Goal: Task Accomplishment & Management: Manage account settings

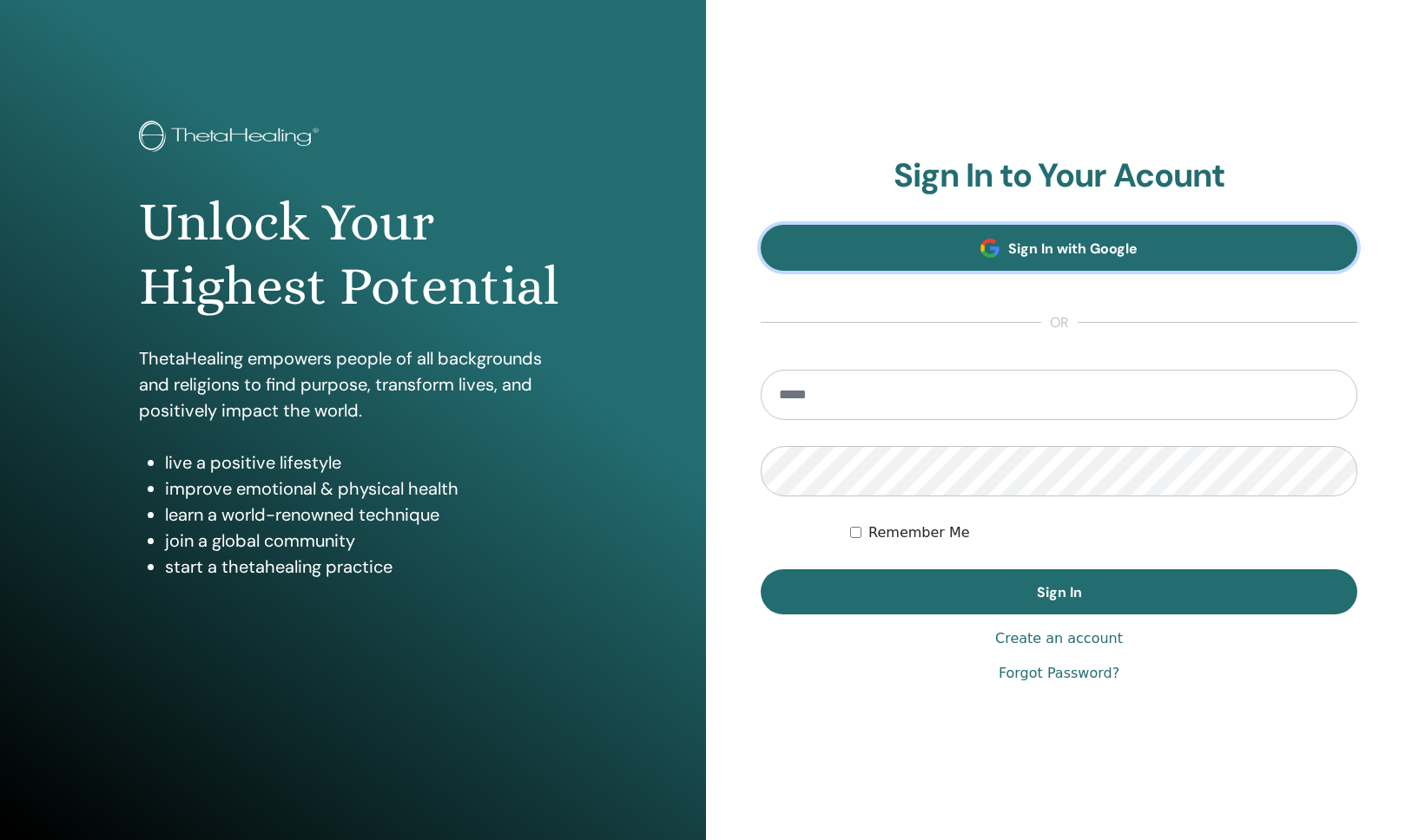
click at [969, 249] on link "Sign In with Google" at bounding box center [1059, 247] width 597 height 46
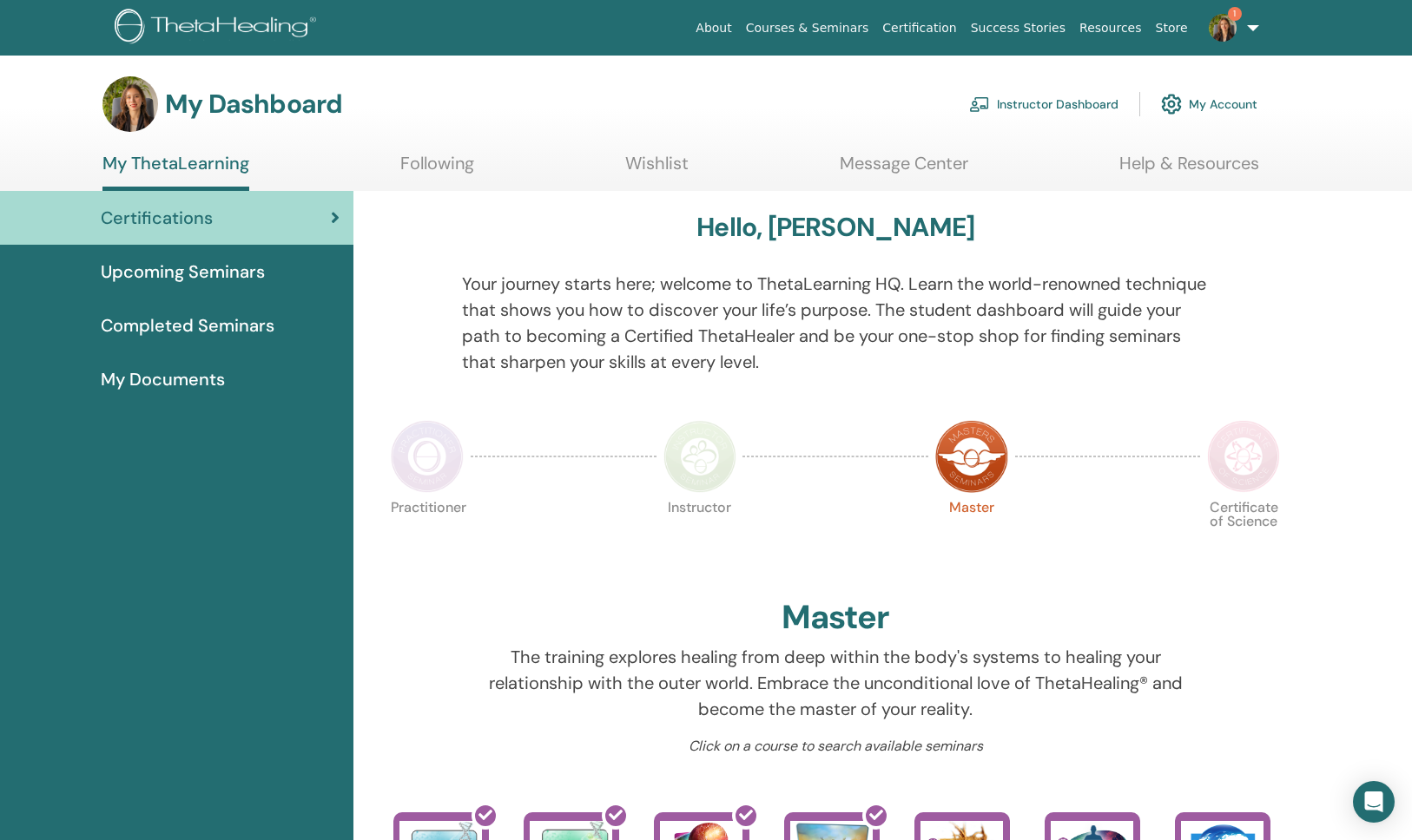
click at [1076, 100] on link "Instructor Dashboard" at bounding box center [1043, 103] width 149 height 38
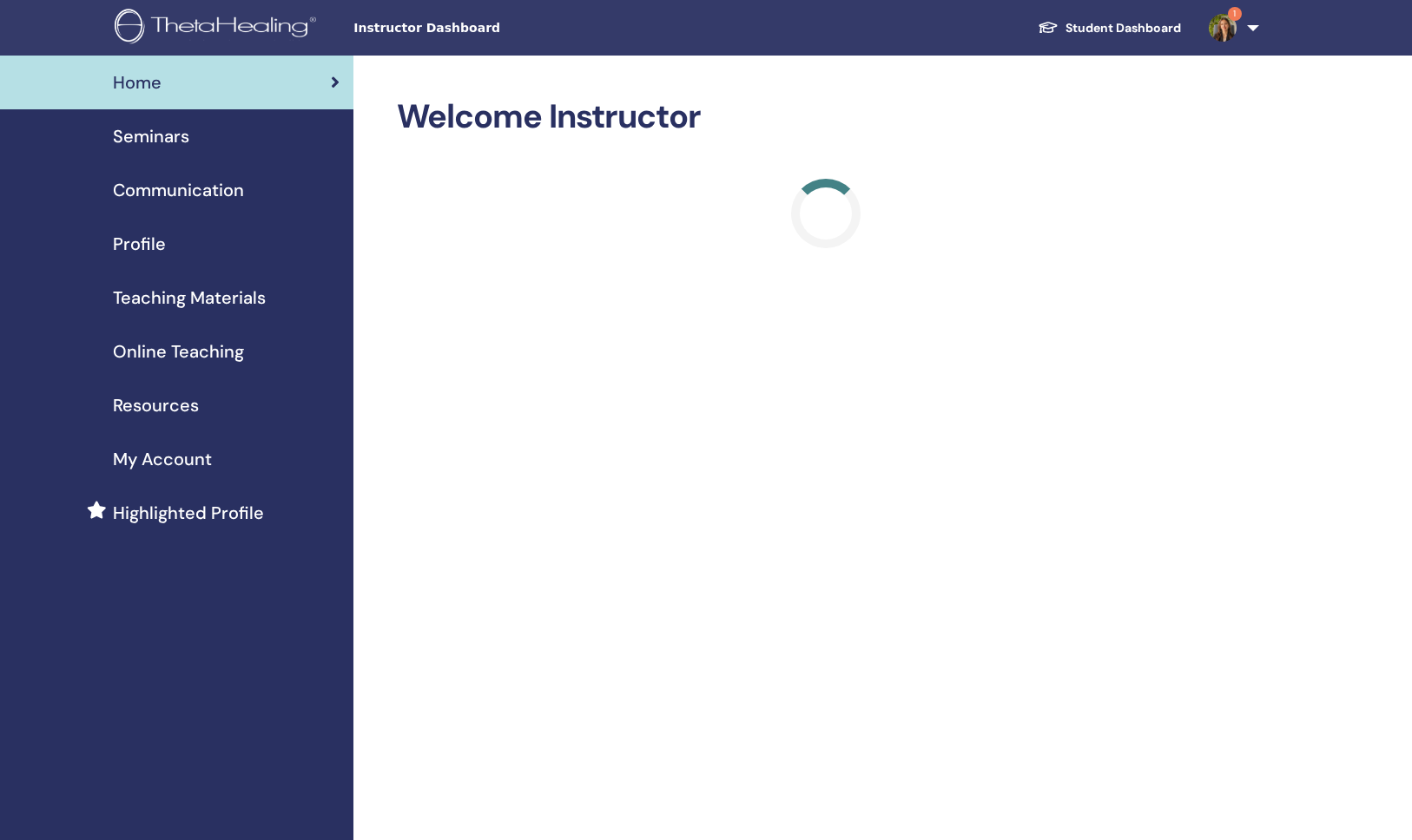
click at [1251, 30] on link "1" at bounding box center [1230, 27] width 71 height 55
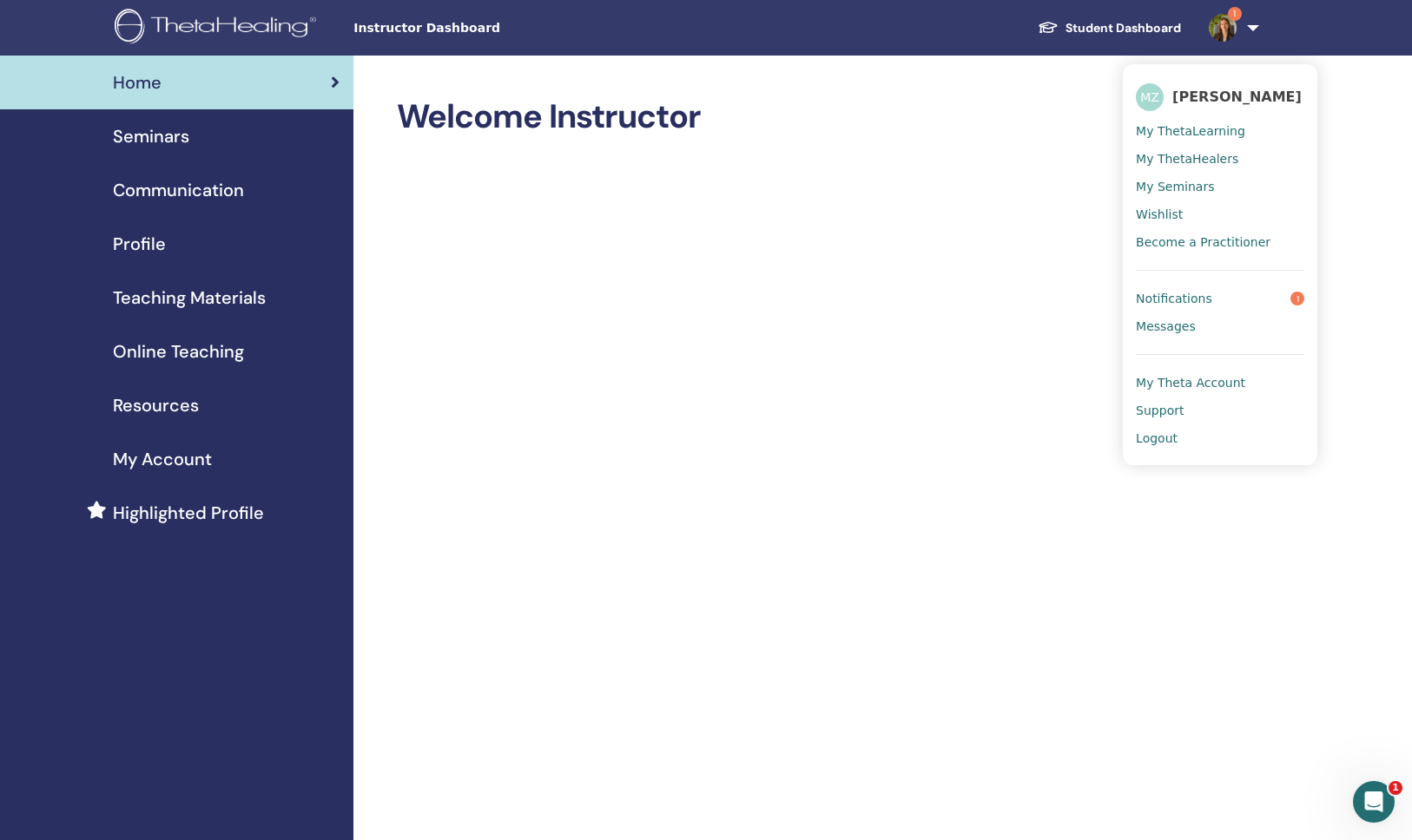
click at [1251, 30] on link "1" at bounding box center [1230, 27] width 71 height 55
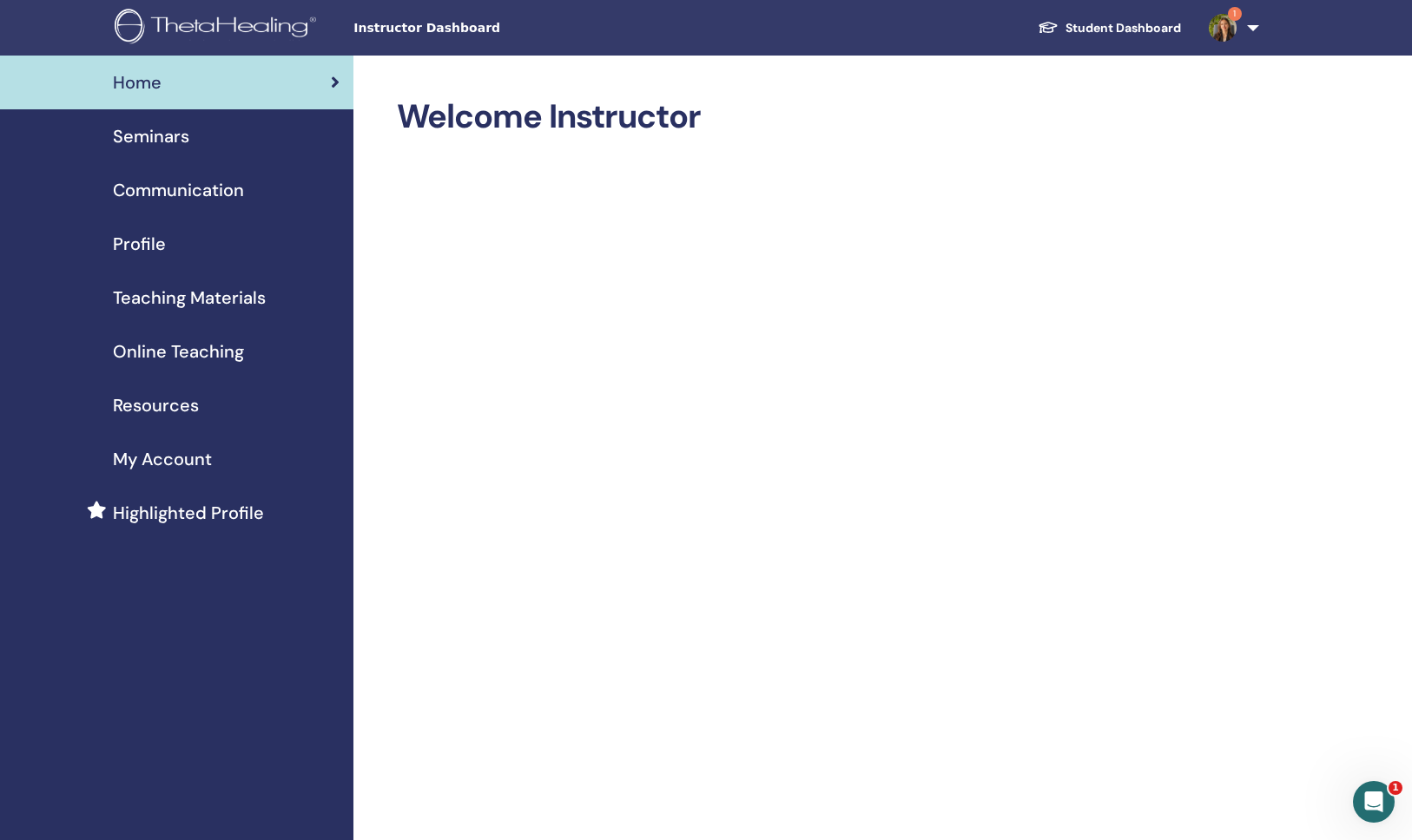
click at [186, 147] on span "Seminars" at bounding box center [151, 136] width 76 height 26
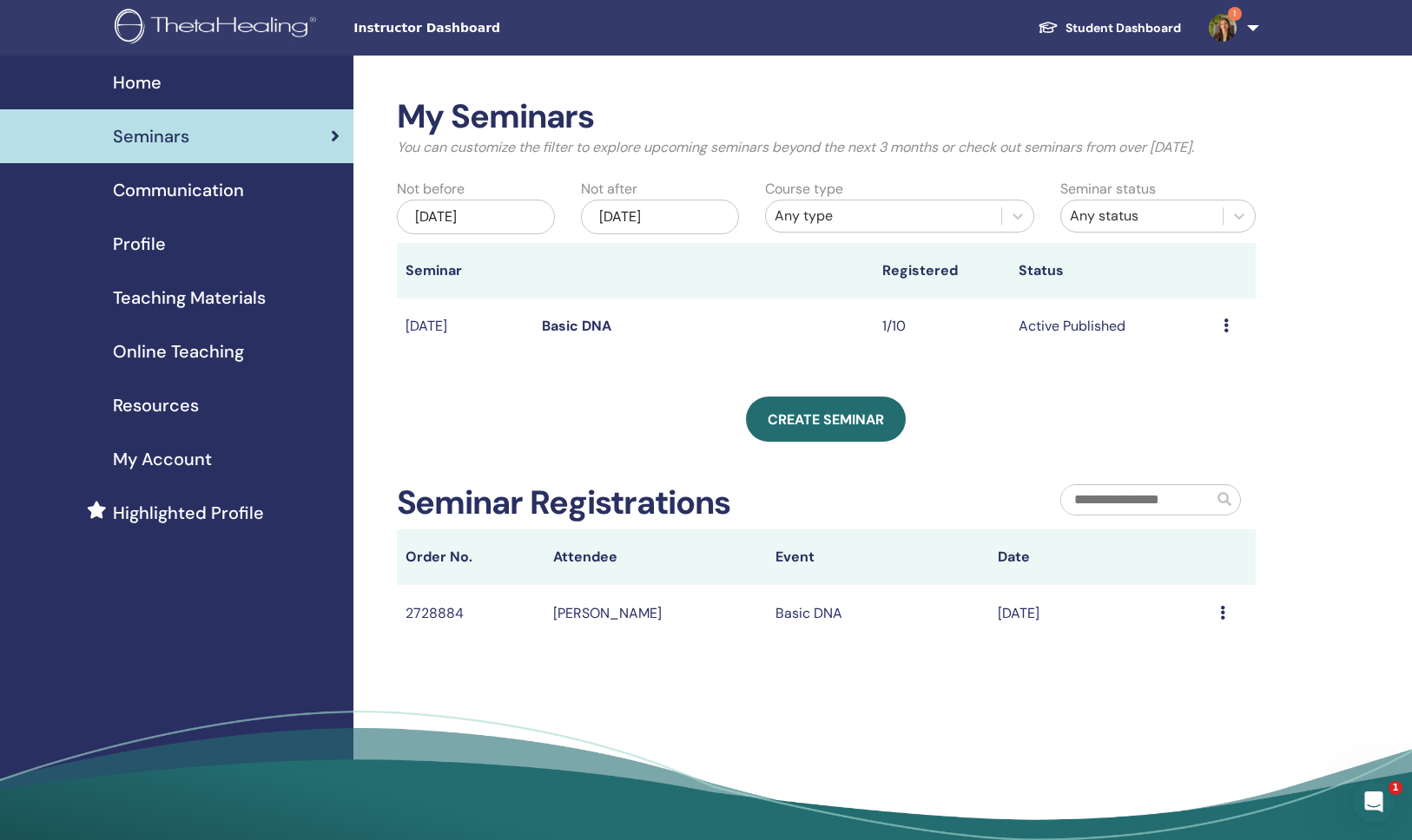
click at [584, 328] on link "Basic DNA" at bounding box center [576, 325] width 69 height 18
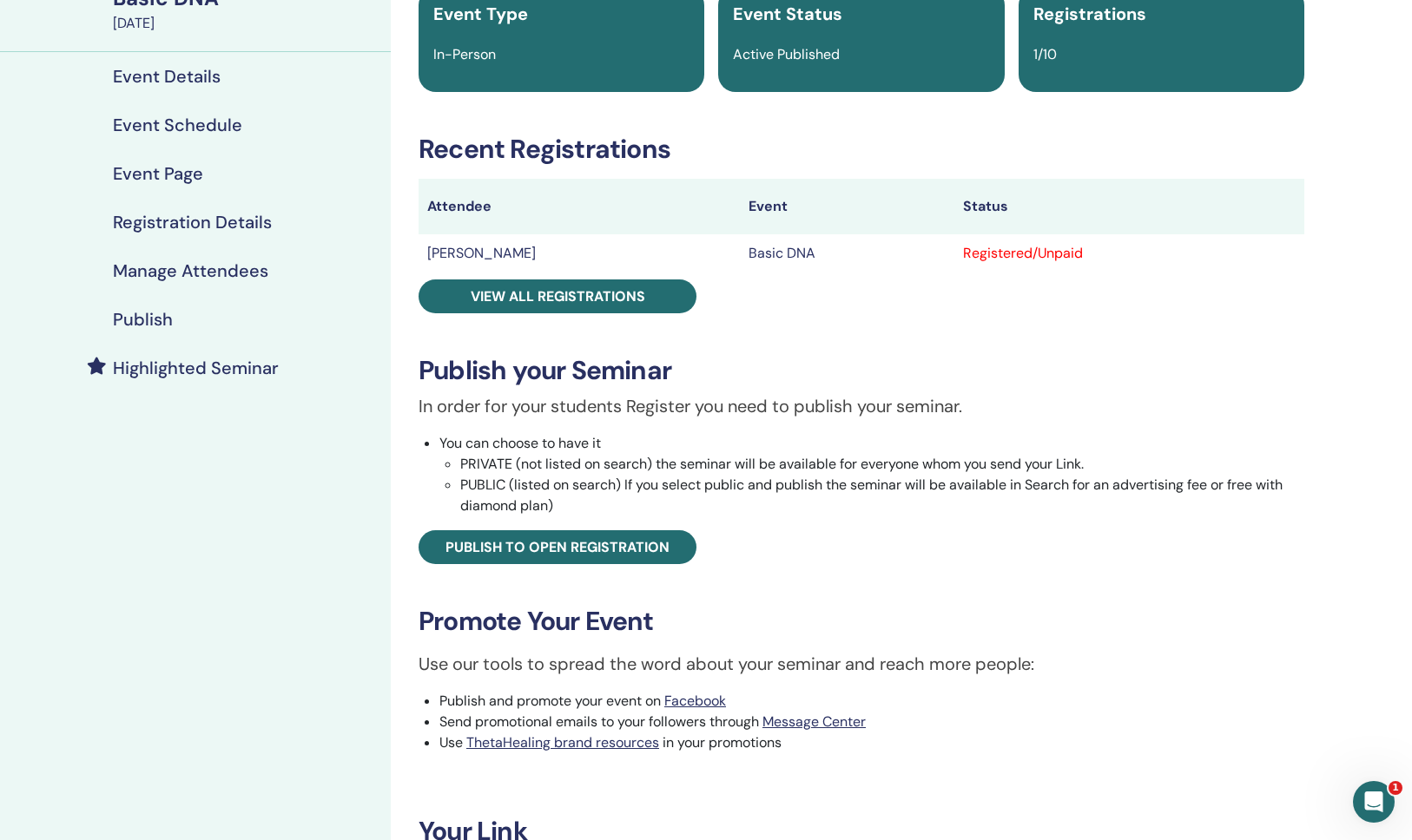
scroll to position [126, 0]
